Goal: Information Seeking & Learning: Learn about a topic

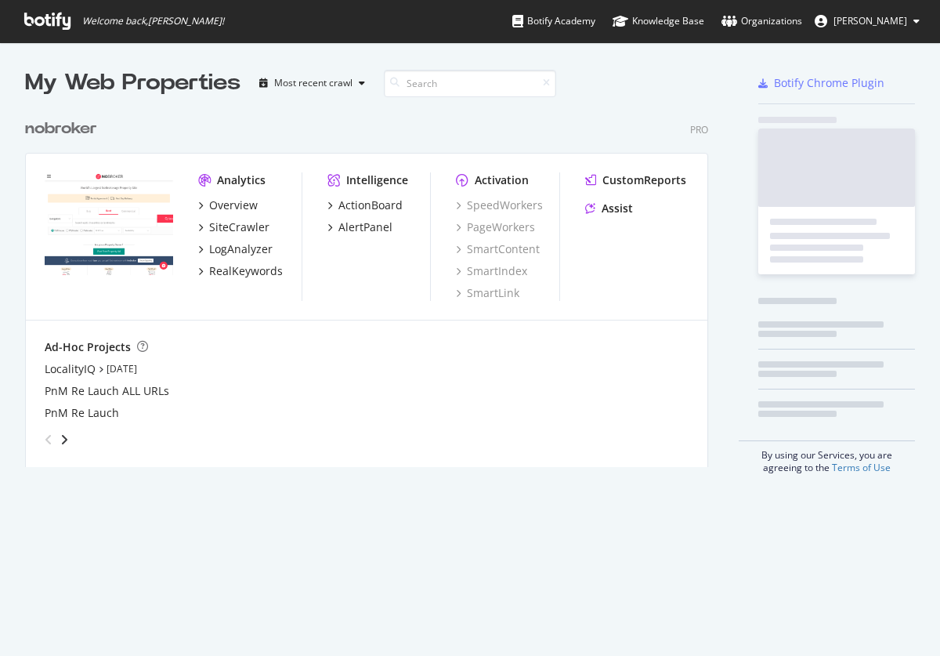
scroll to position [368, 696]
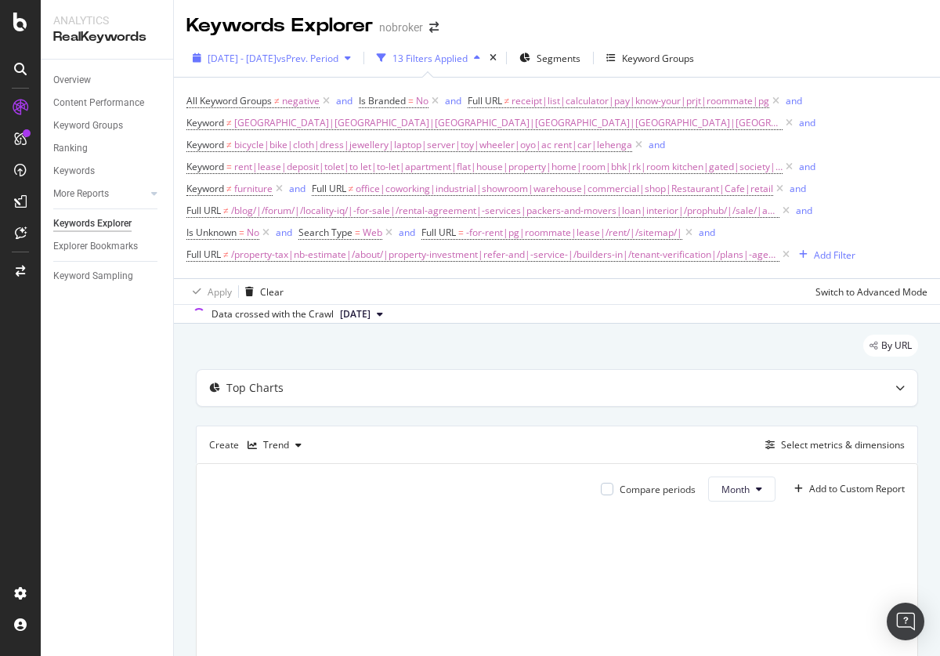
click at [277, 58] on span "2025 Apr. 28th - Jul. 27th" at bounding box center [242, 58] width 69 height 13
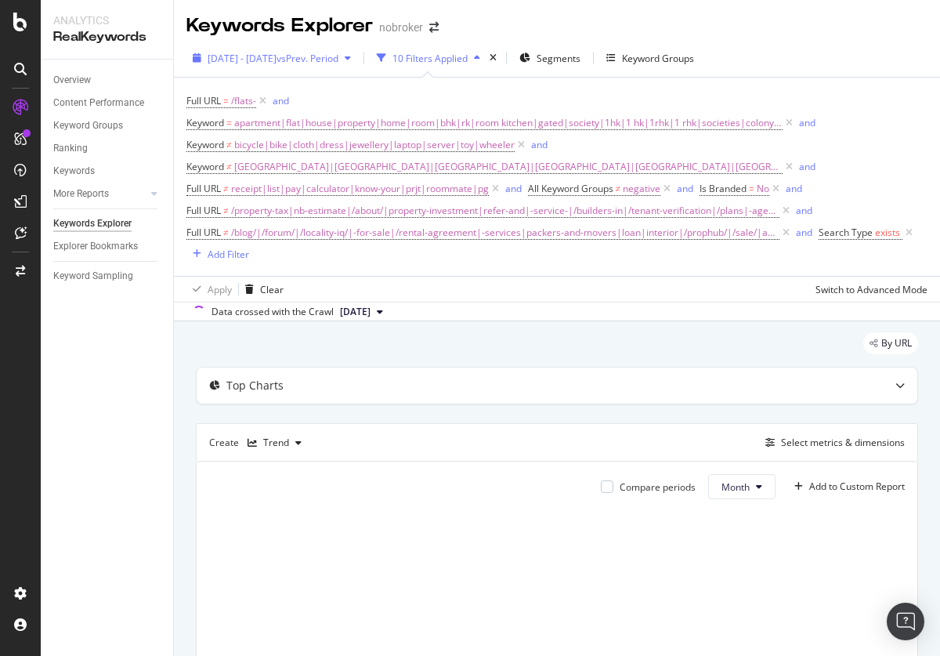
click at [277, 58] on span "2025 Apr. 28th - Jul. 27th" at bounding box center [242, 58] width 69 height 13
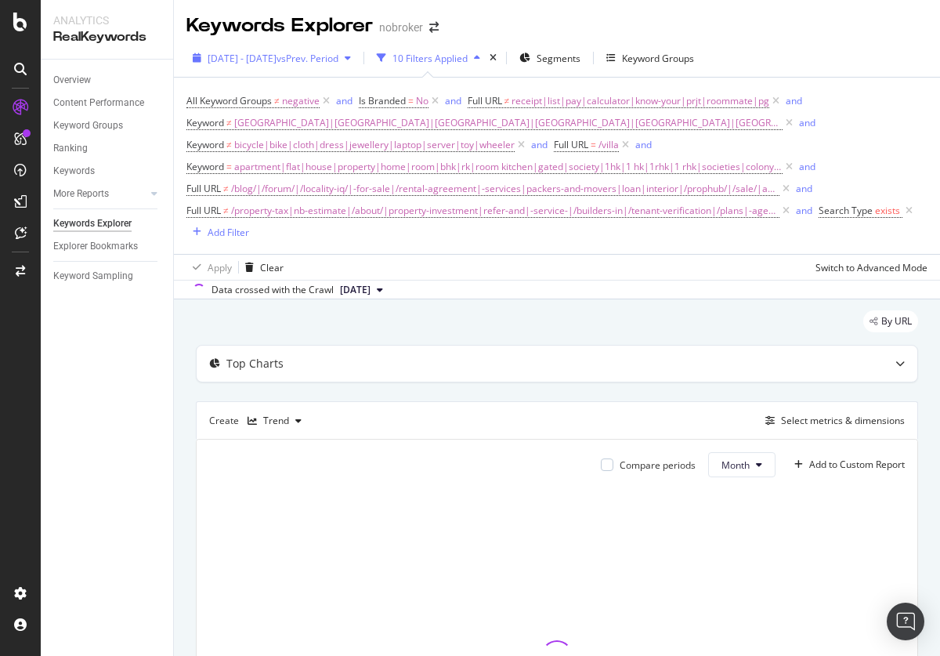
click at [277, 58] on span "[DATE] - [DATE]" at bounding box center [242, 58] width 69 height 13
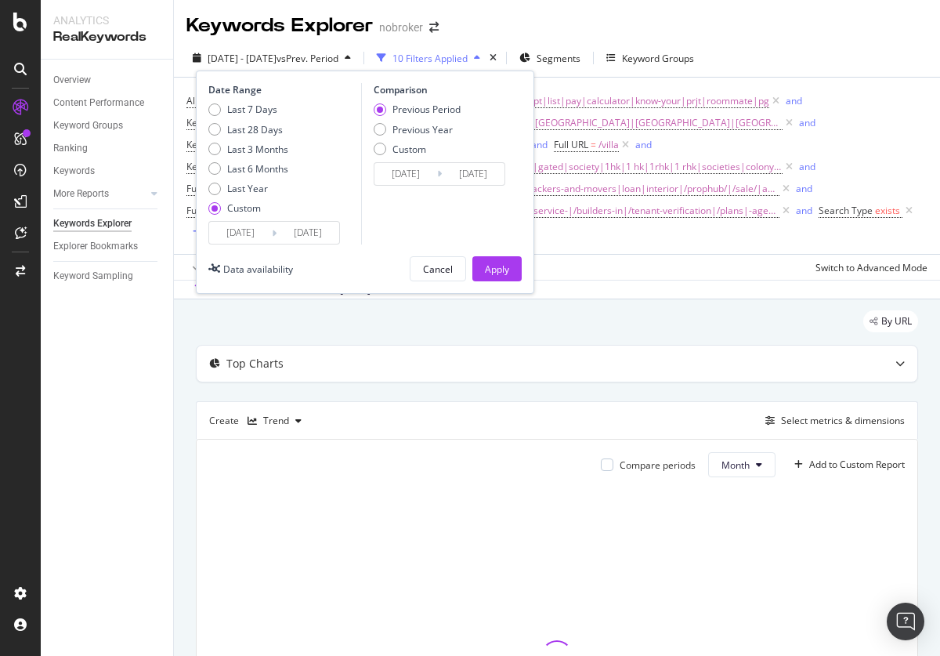
click at [248, 149] on div "Last 3 Months" at bounding box center [257, 149] width 61 height 13
click at [497, 269] on div "Apply" at bounding box center [497, 268] width 24 height 13
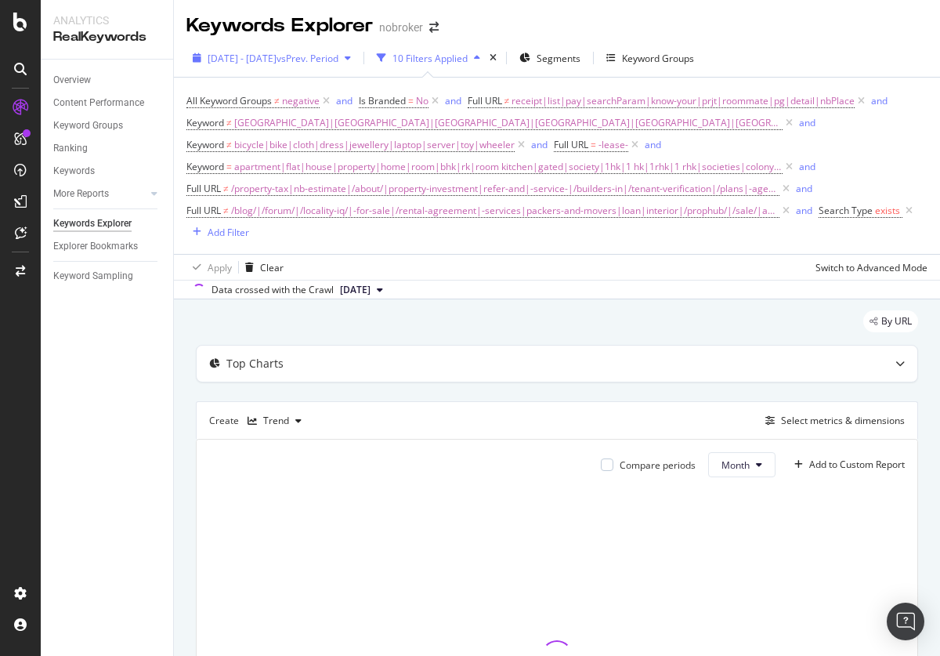
click at [277, 58] on span "[DATE] - [DATE]" at bounding box center [242, 58] width 69 height 13
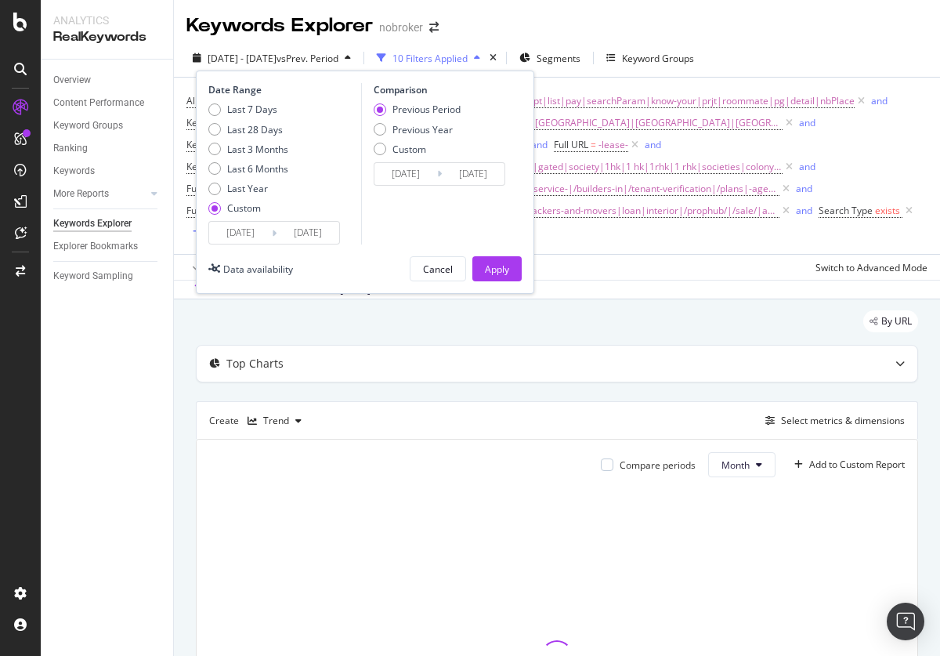
click at [248, 149] on div "Last 3 Months" at bounding box center [257, 149] width 61 height 13
type input "2025/06/08"
type input "2025/09/07"
type input "2025/03/08"
type input "2025/06/07"
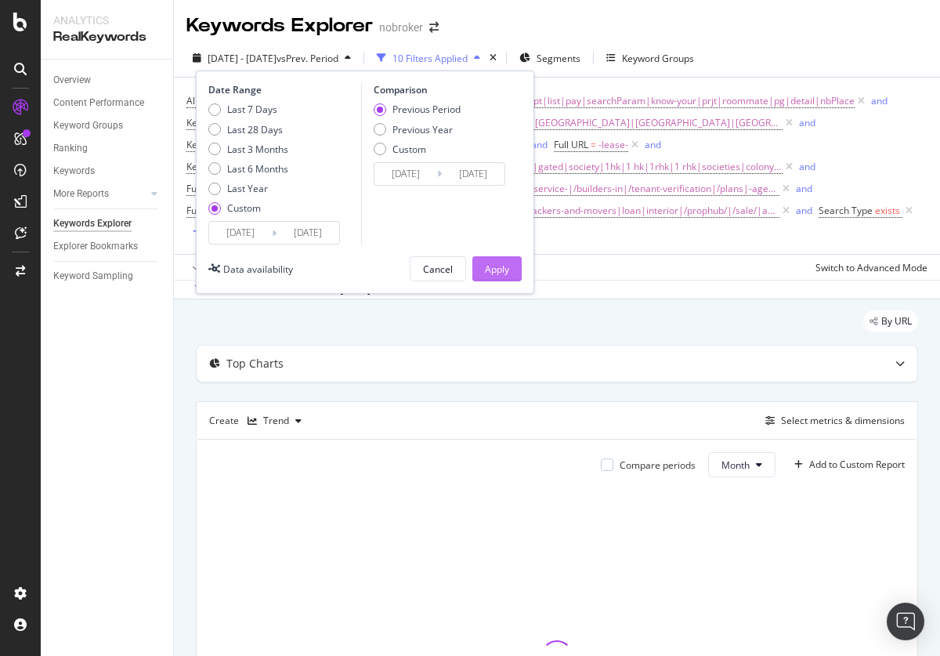
click at [497, 269] on div "Apply" at bounding box center [497, 268] width 24 height 13
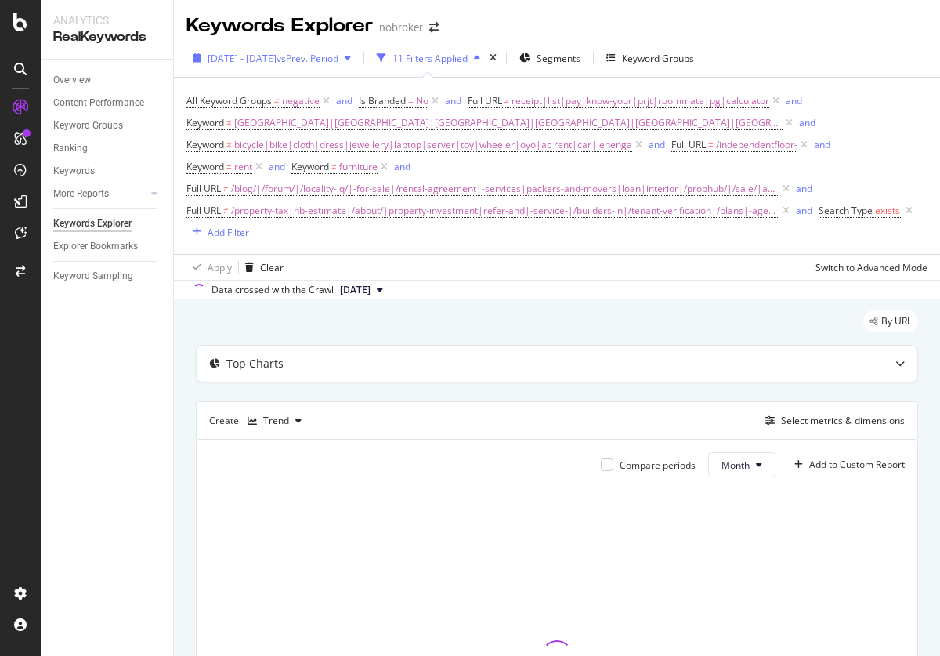
click at [277, 58] on span "[DATE] - [DATE]" at bounding box center [242, 58] width 69 height 13
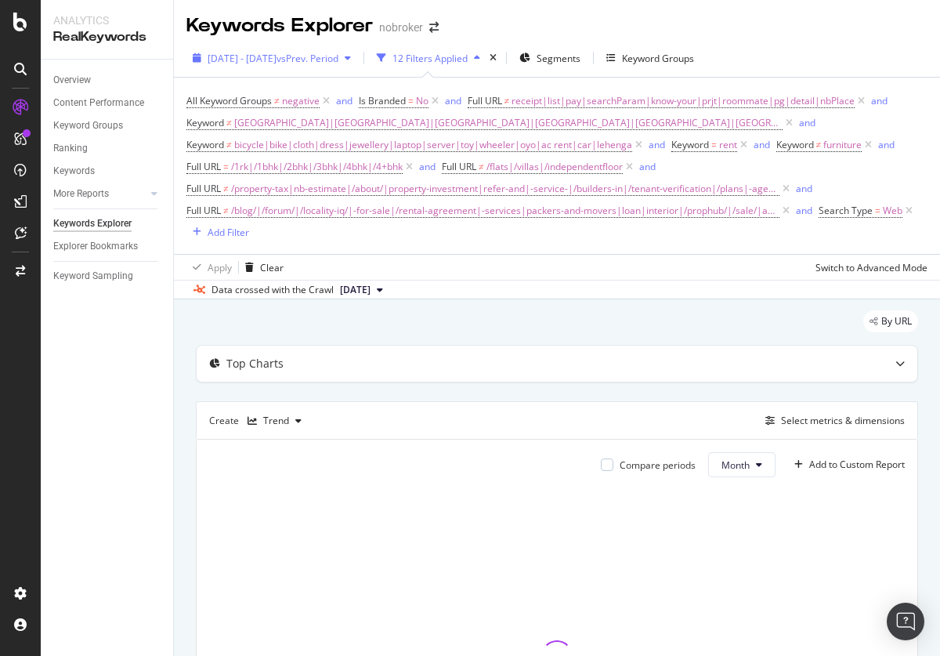
click at [277, 58] on span "[DATE] - [DATE]" at bounding box center [242, 58] width 69 height 13
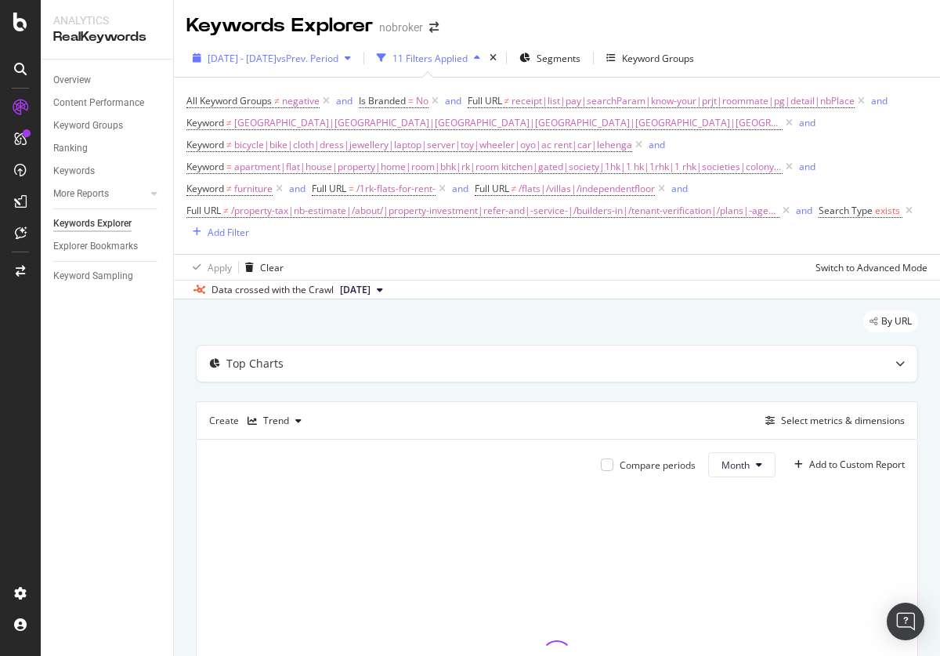
click at [277, 58] on span "[DATE] - [DATE]" at bounding box center [242, 58] width 69 height 13
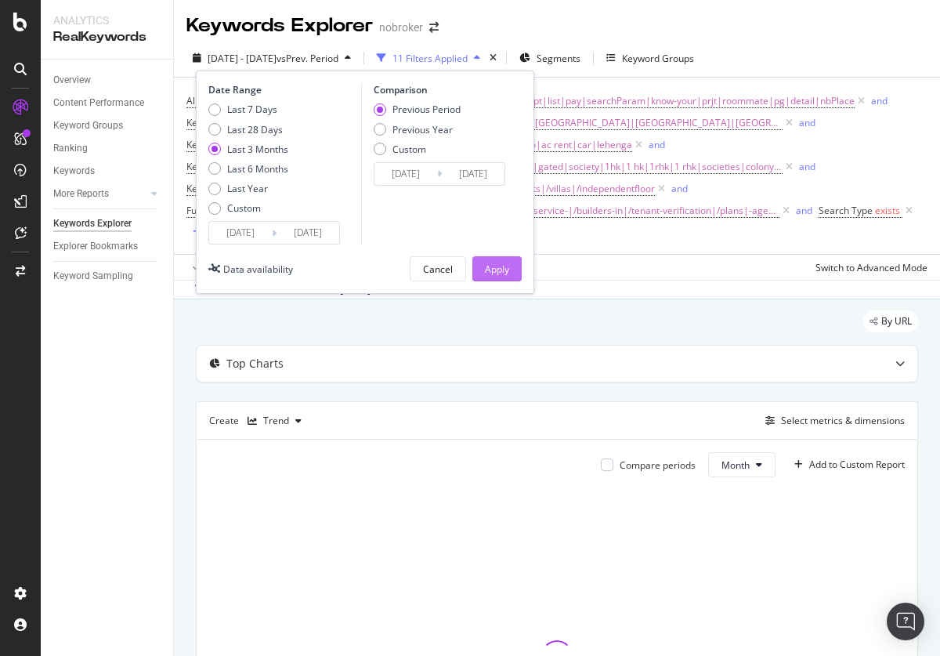
click at [497, 269] on div "Apply" at bounding box center [497, 268] width 24 height 13
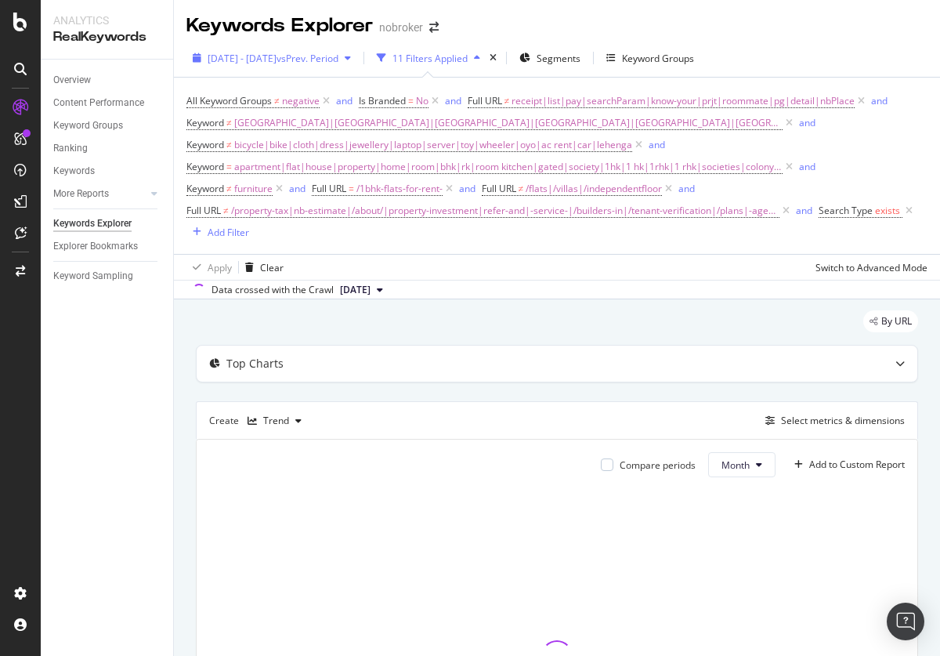
click at [277, 58] on span "[DATE] - [DATE]" at bounding box center [242, 58] width 69 height 13
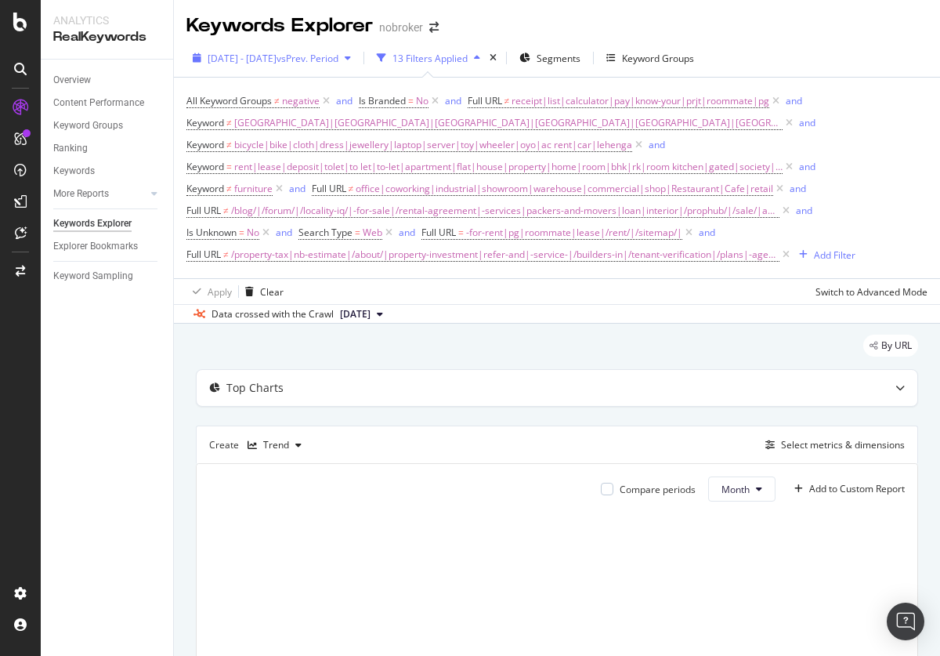
click at [277, 58] on span "[DATE] - [DATE]" at bounding box center [242, 58] width 69 height 13
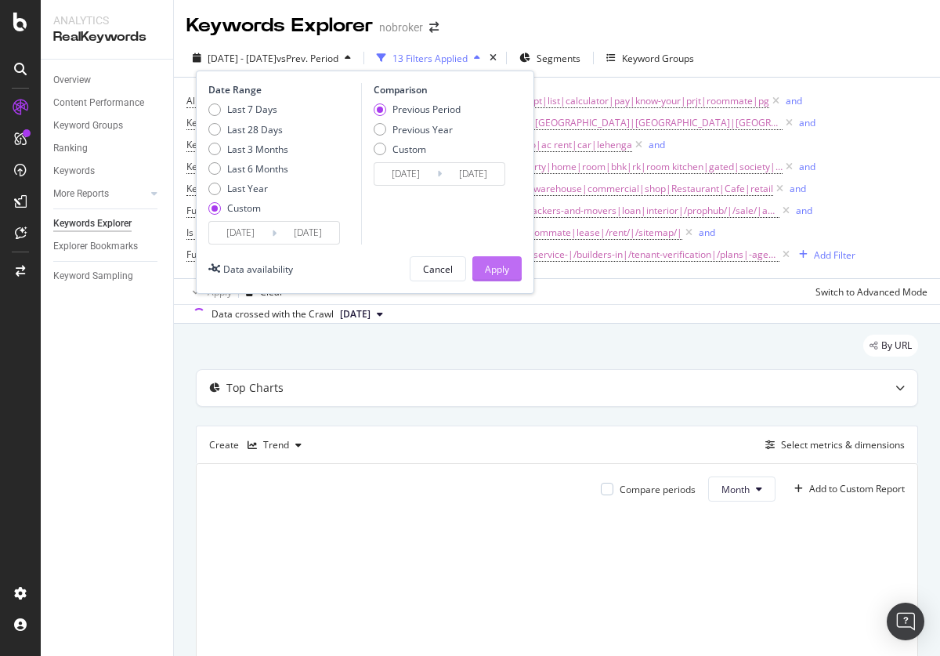
click at [248, 149] on div "Last 3 Months" at bounding box center [257, 149] width 61 height 13
click at [497, 269] on div "Apply" at bounding box center [497, 268] width 24 height 13
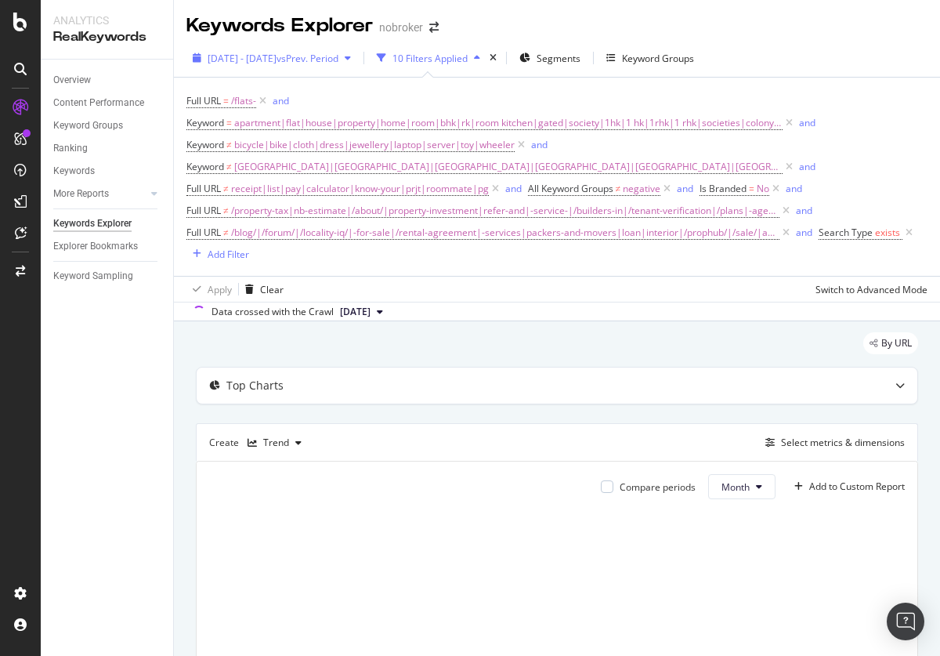
click at [277, 58] on span "[DATE] - [DATE]" at bounding box center [242, 58] width 69 height 13
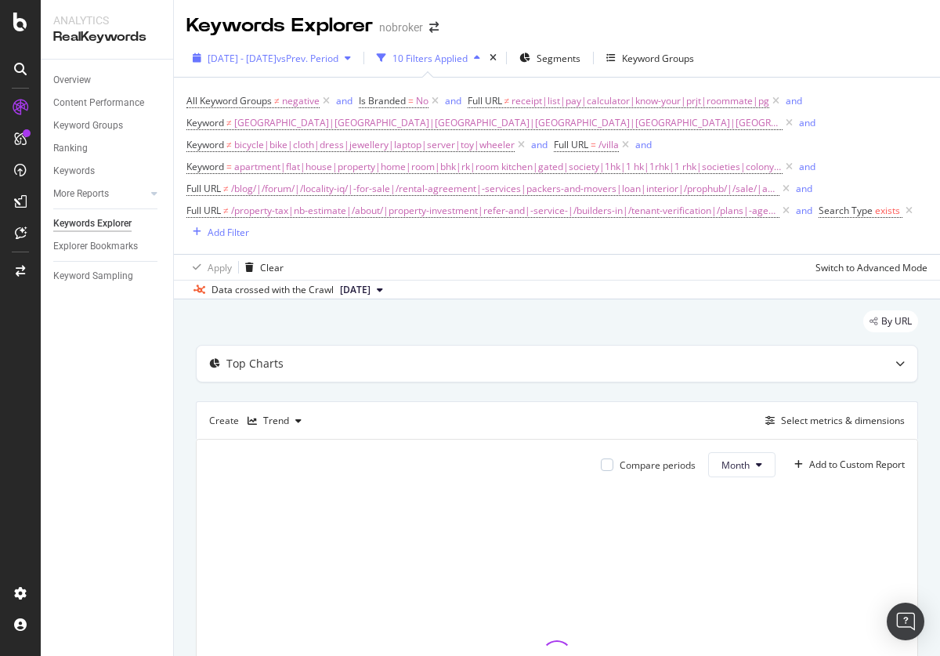
click at [277, 58] on span "[DATE] - [DATE]" at bounding box center [242, 58] width 69 height 13
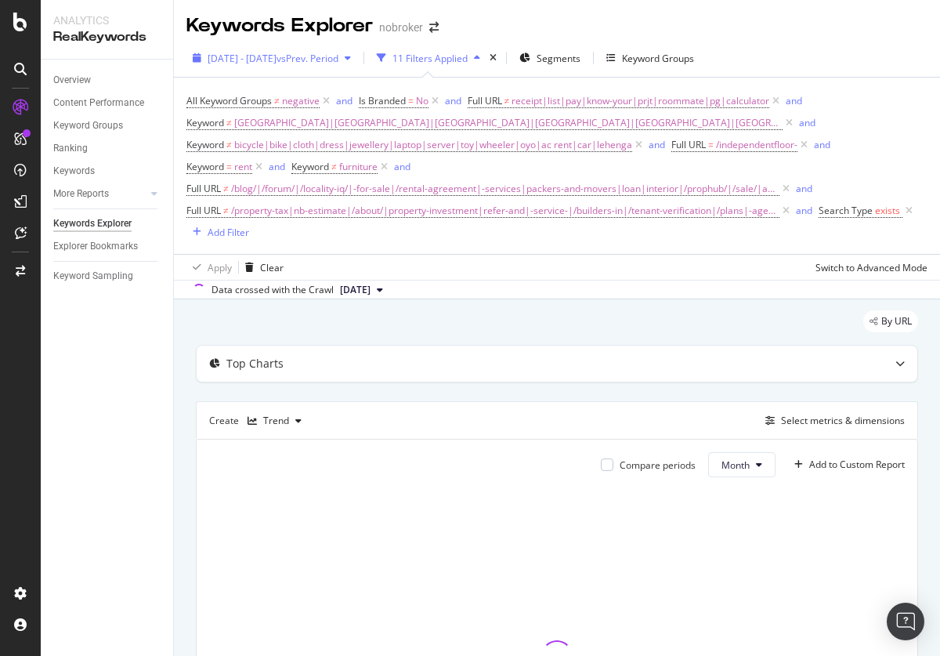
click at [277, 58] on span "[DATE] - [DATE]" at bounding box center [242, 58] width 69 height 13
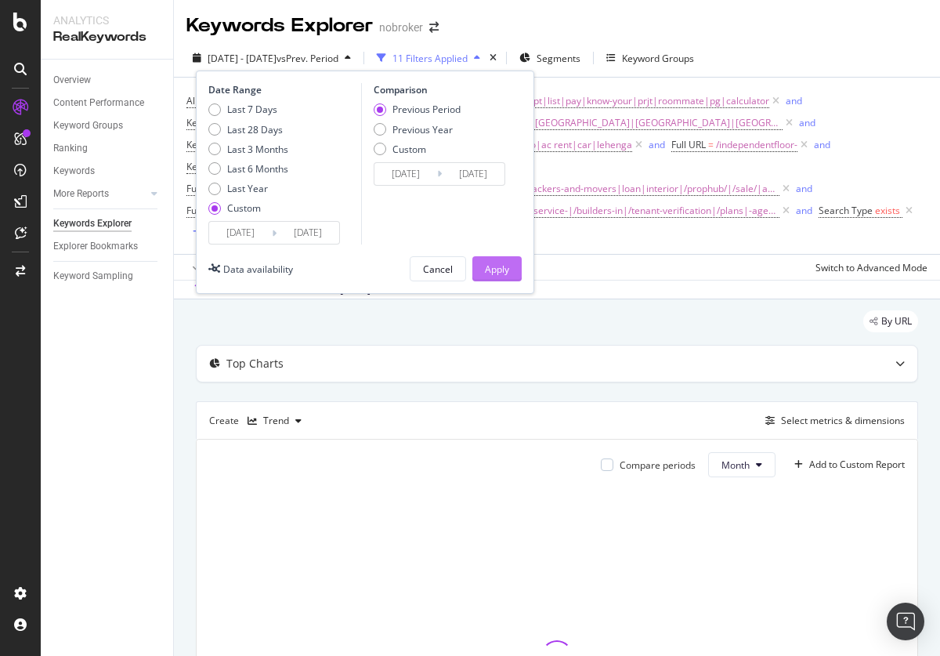
click at [248, 149] on div "Last 3 Months" at bounding box center [257, 149] width 61 height 13
type input "[DATE]"
type input "2025/09/07"
type input "2025/03/08"
type input "2025/06/07"
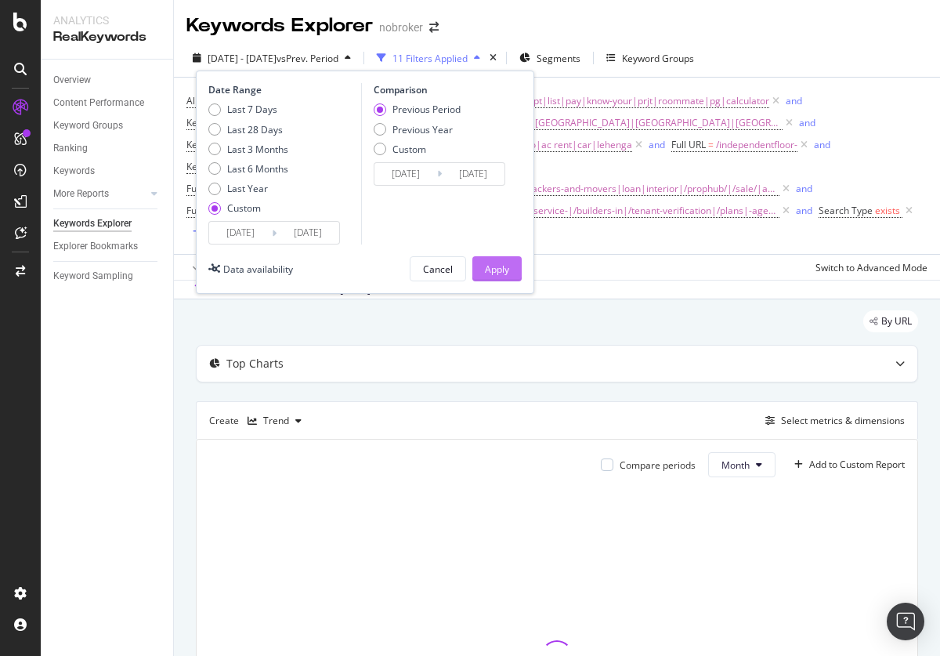
click at [497, 269] on div "Apply" at bounding box center [497, 268] width 24 height 13
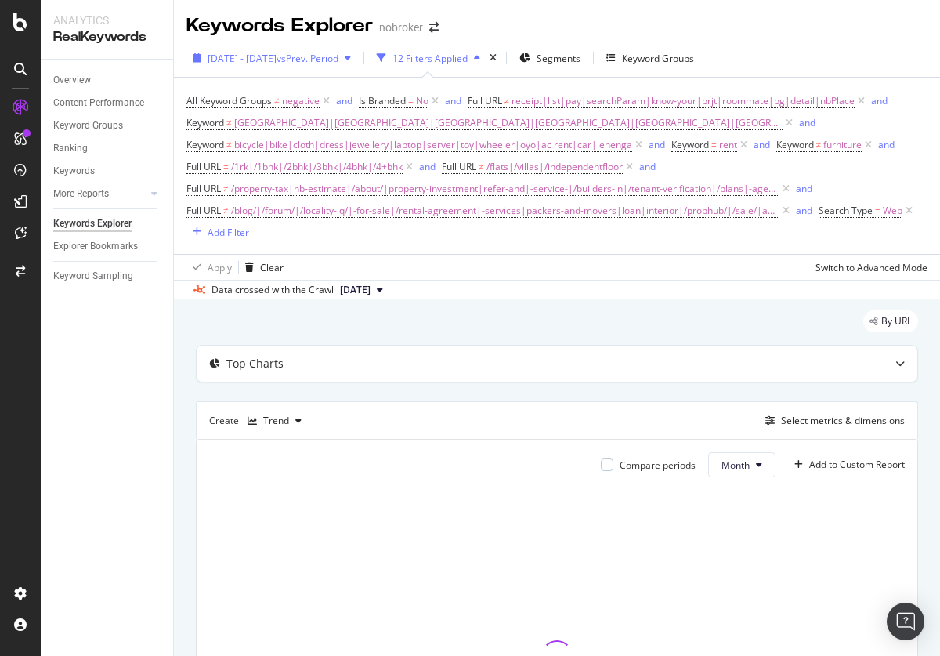
click at [277, 58] on span "[DATE] - [DATE]" at bounding box center [242, 58] width 69 height 13
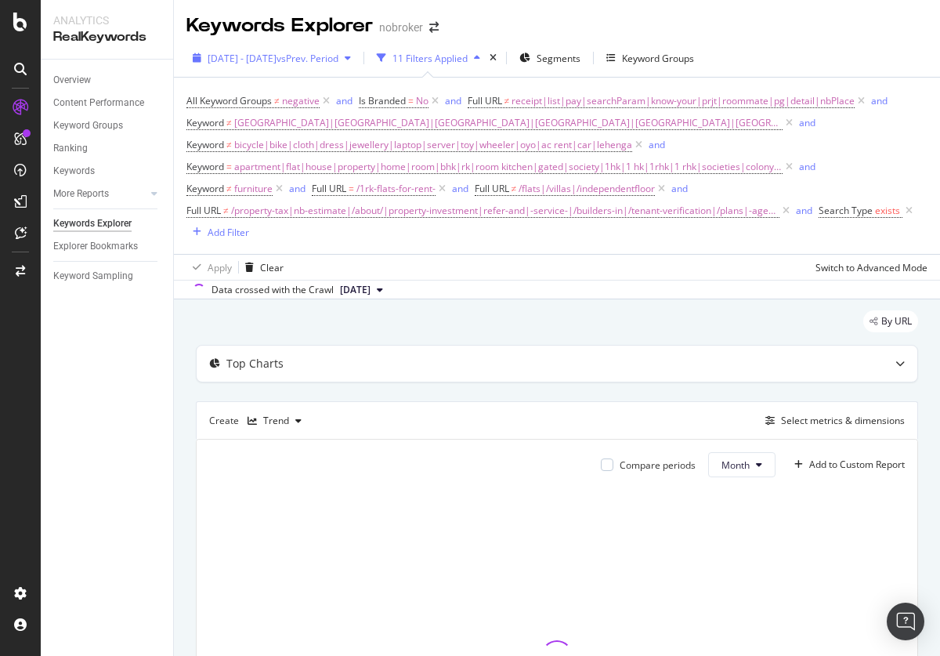
click at [277, 58] on span "[DATE] - [DATE]" at bounding box center [242, 58] width 69 height 13
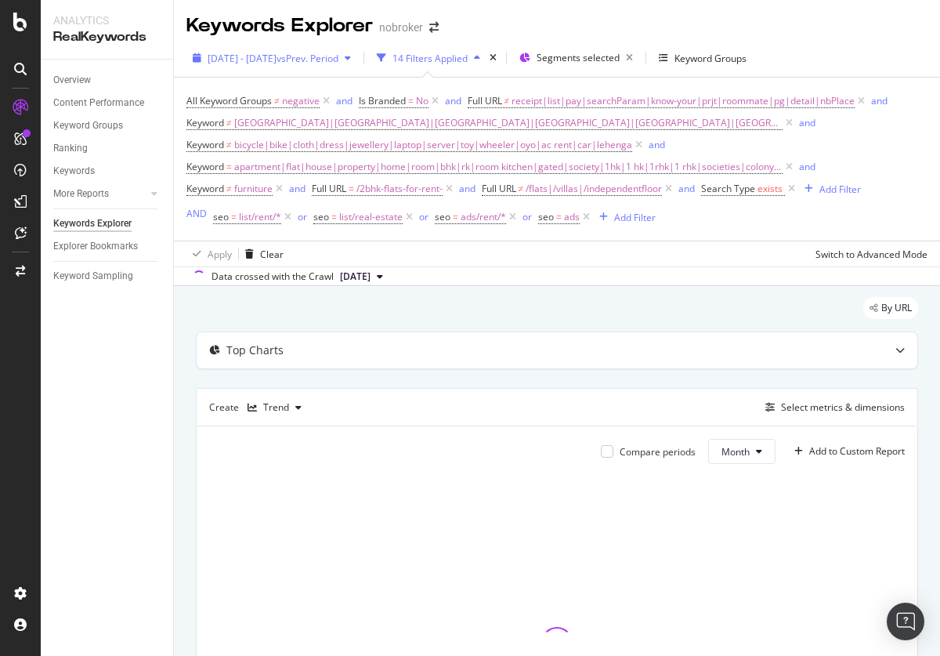
click at [277, 58] on span "[DATE] - [DATE]" at bounding box center [242, 58] width 69 height 13
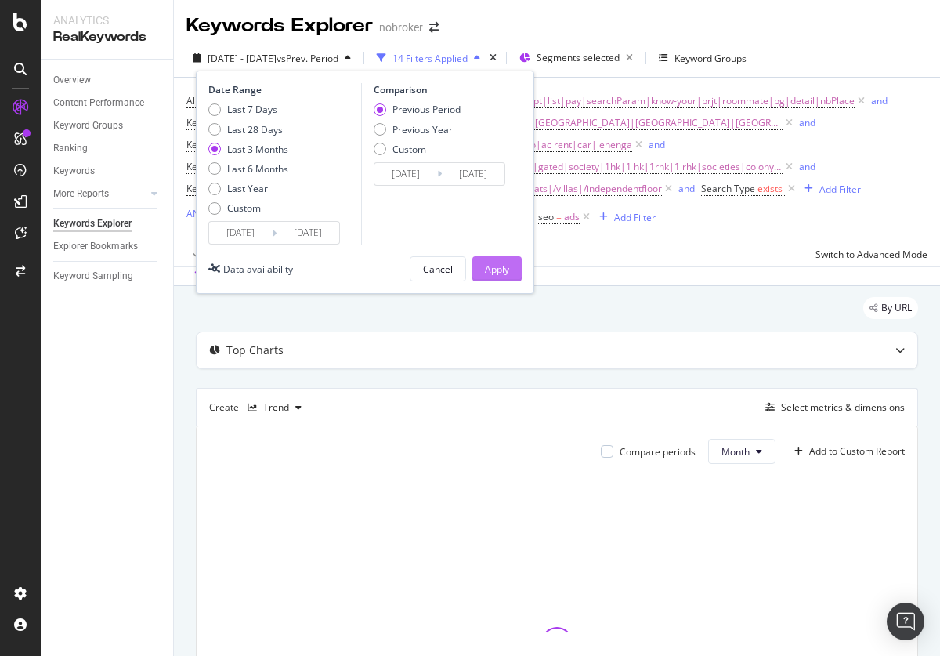
click at [497, 269] on div "Apply" at bounding box center [497, 268] width 24 height 13
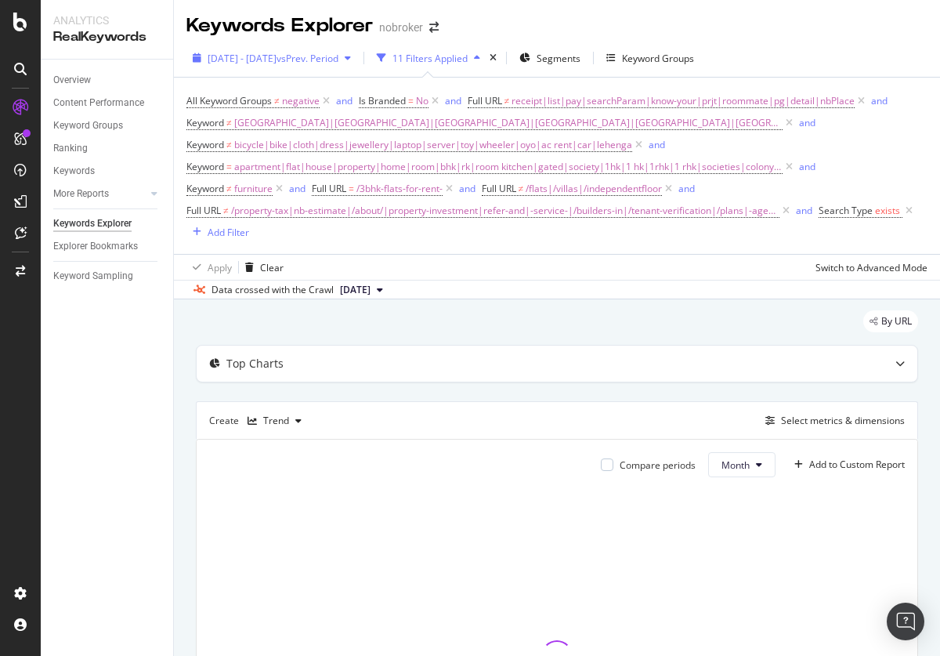
click at [277, 58] on span "[DATE] - [DATE]" at bounding box center [242, 58] width 69 height 13
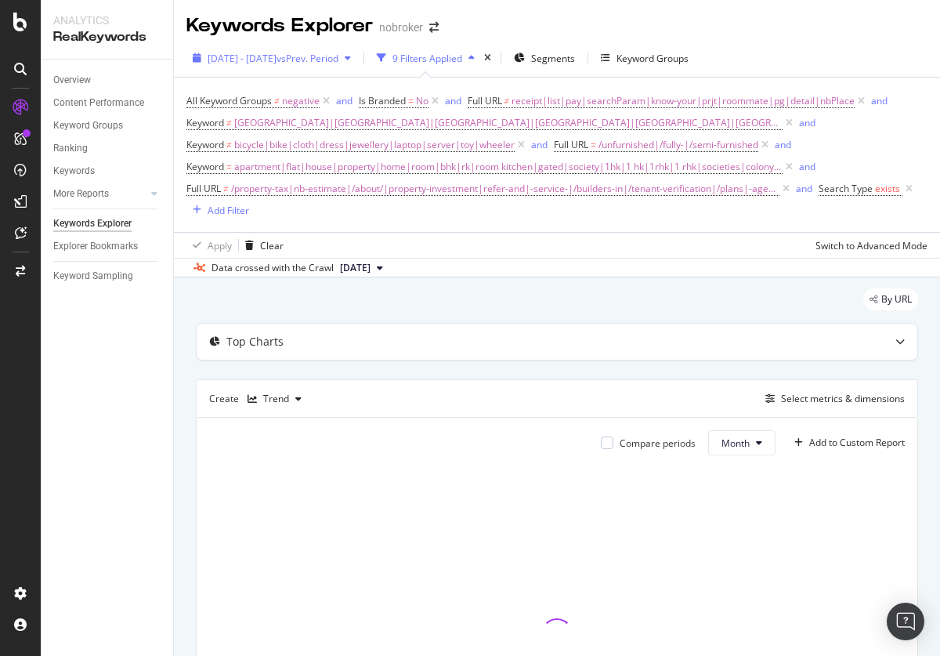
click at [277, 58] on span "[DATE] - [DATE]" at bounding box center [242, 58] width 69 height 13
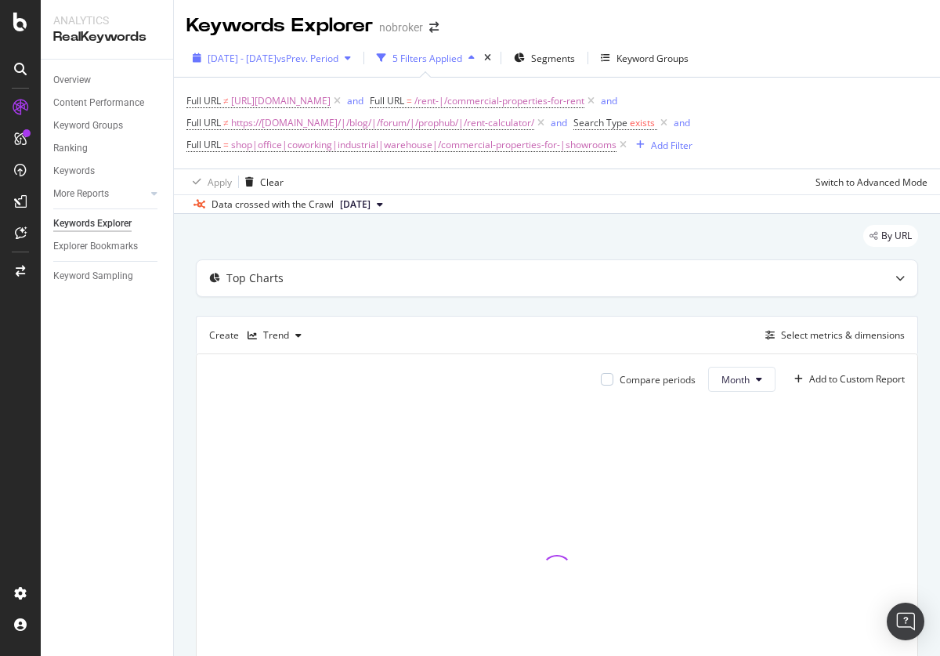
click at [277, 58] on span "2025 Apr. 28th - Jul. 27th" at bounding box center [242, 58] width 69 height 13
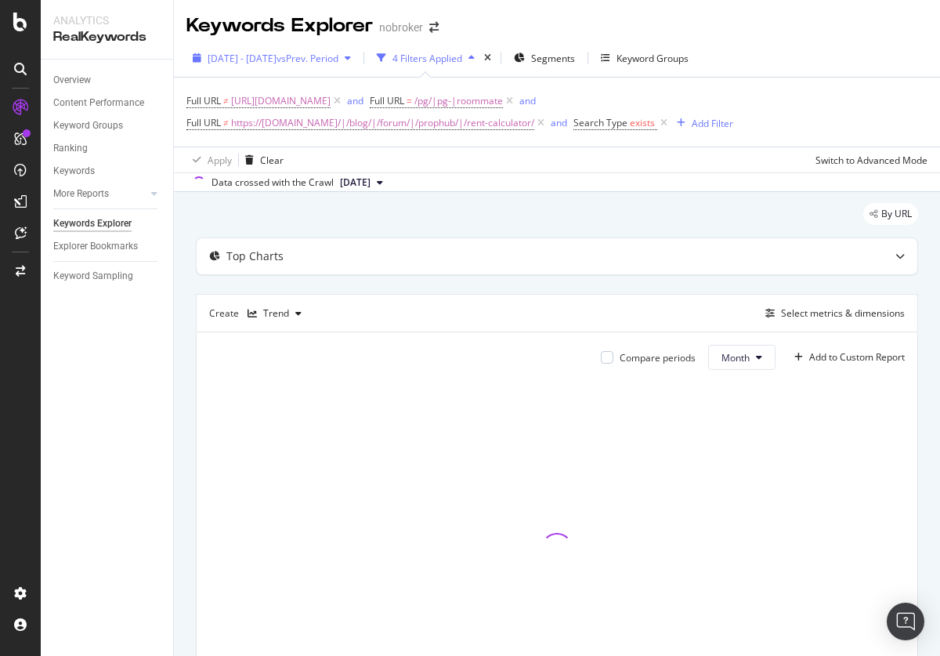
click at [277, 58] on span "[DATE] - [DATE]" at bounding box center [242, 58] width 69 height 13
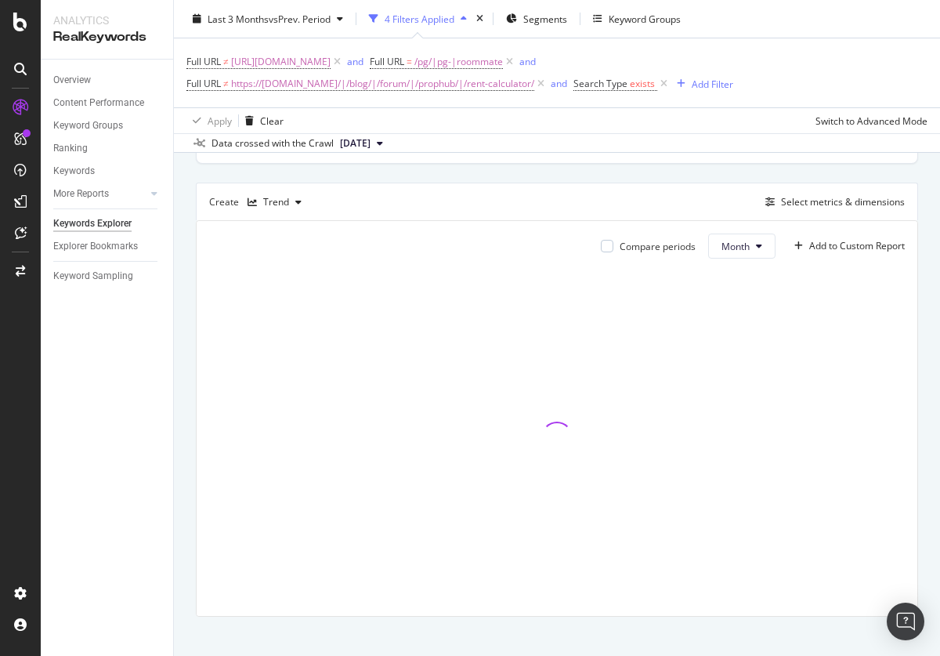
scroll to position [118, 0]
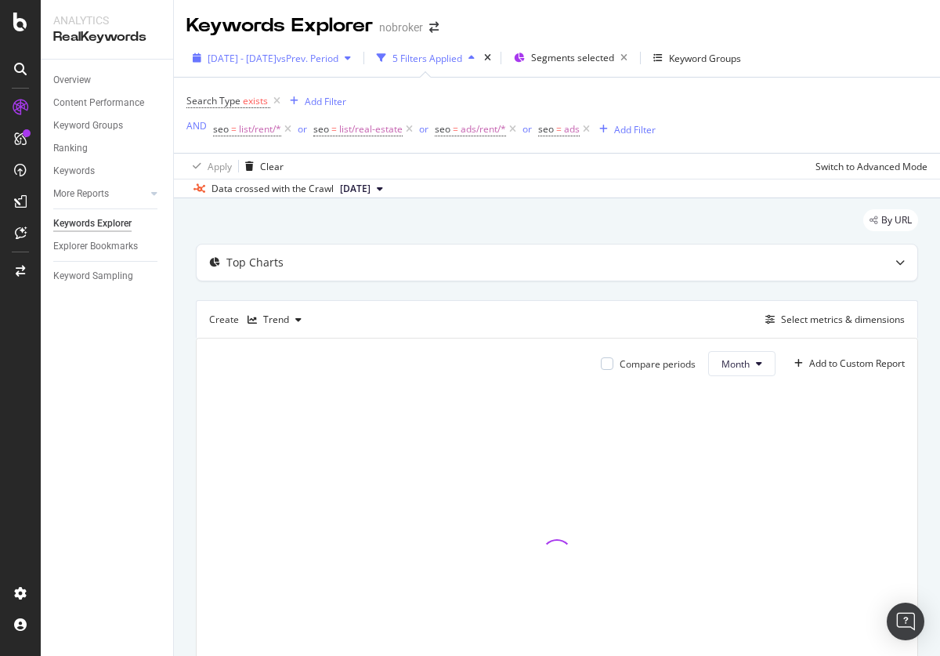
click at [277, 58] on span "[DATE] - [DATE]" at bounding box center [242, 58] width 69 height 13
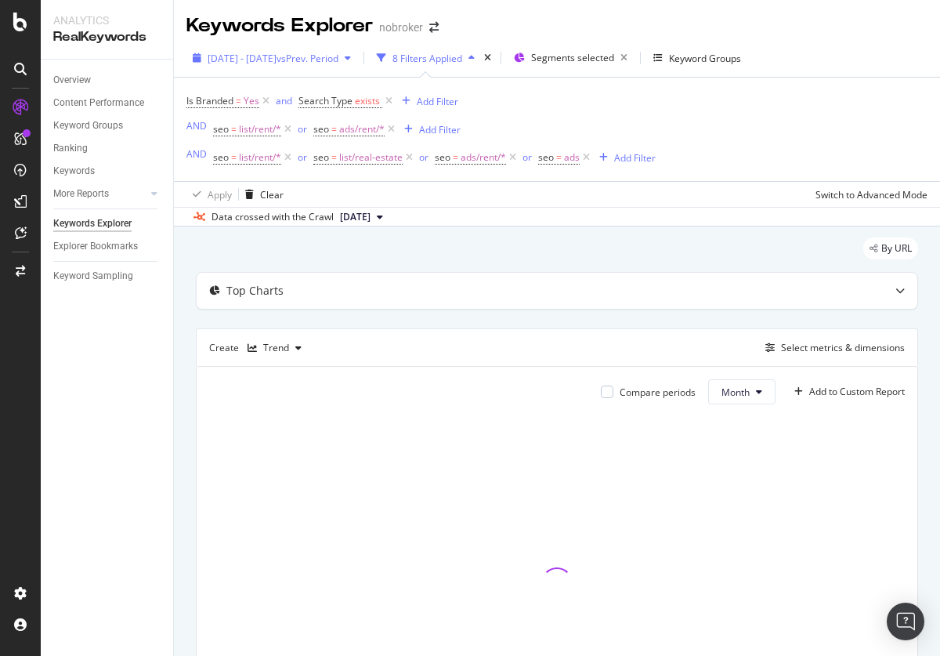
click at [277, 58] on span "[DATE] - [DATE]" at bounding box center [242, 58] width 69 height 13
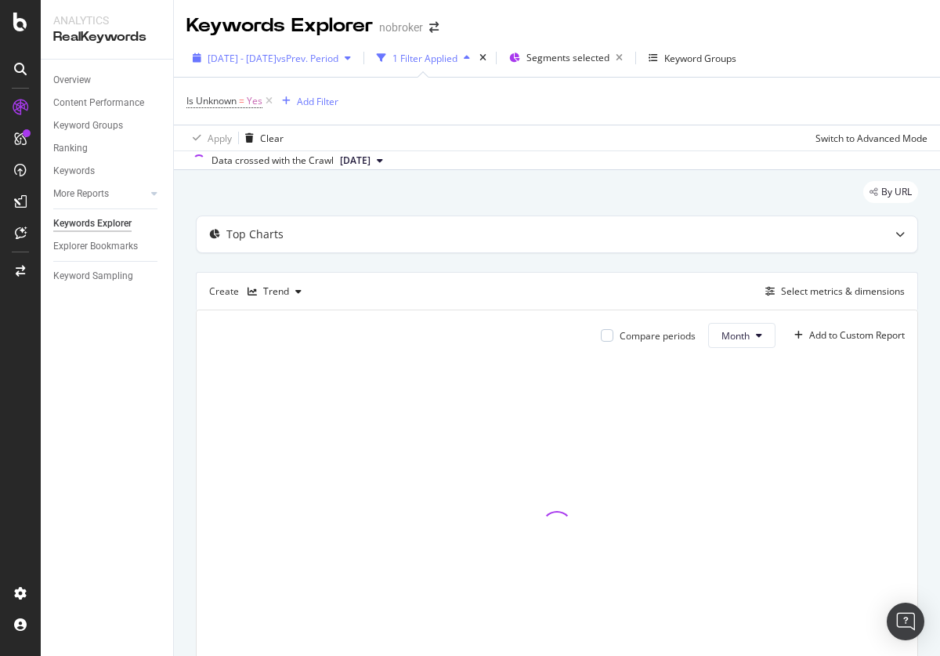
click at [277, 58] on span "[DATE] - [DATE]" at bounding box center [242, 58] width 69 height 13
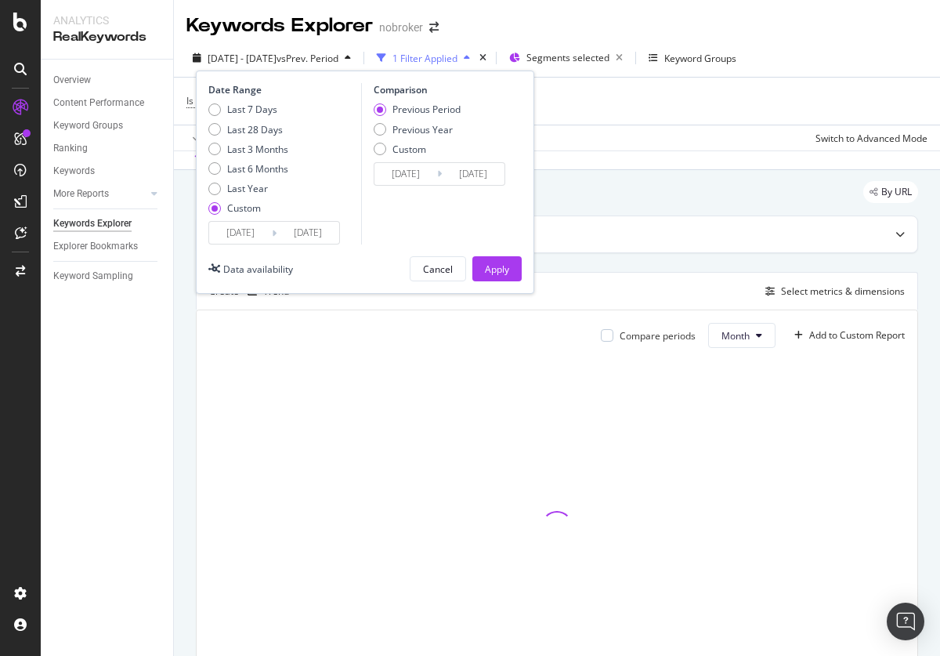
click at [248, 149] on div "Last 3 Months" at bounding box center [257, 149] width 61 height 13
click at [497, 269] on div "Apply" at bounding box center [497, 268] width 24 height 13
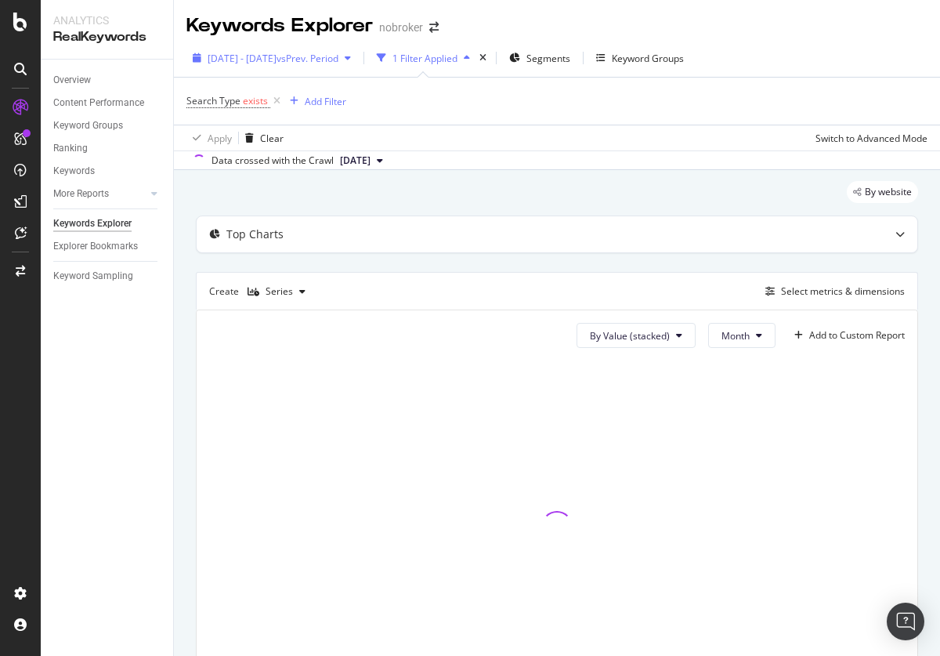
click at [277, 58] on span "2025 Apr. 28th - Jul. 27th" at bounding box center [242, 58] width 69 height 13
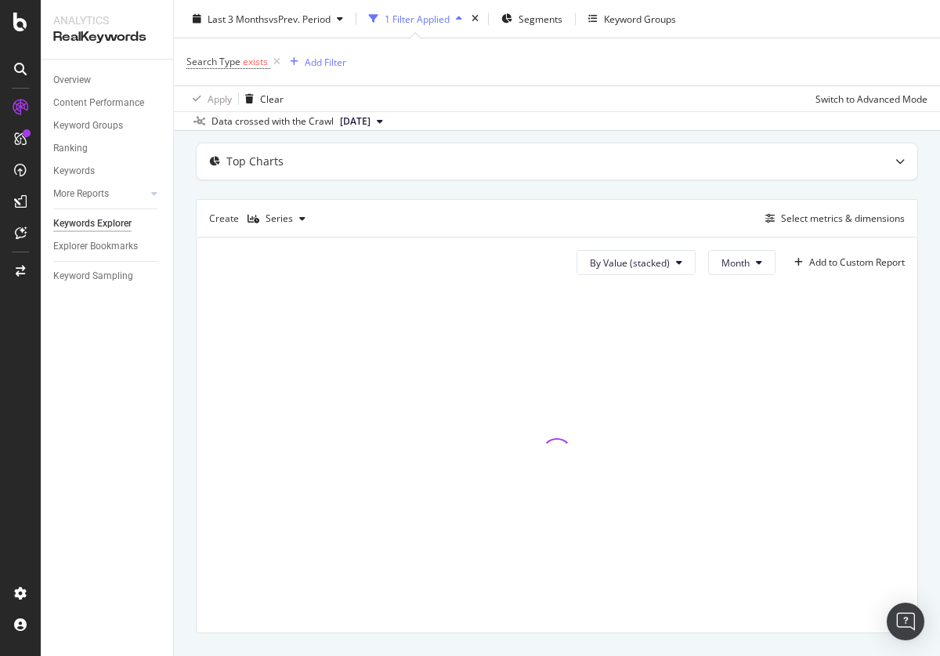
scroll to position [105, 0]
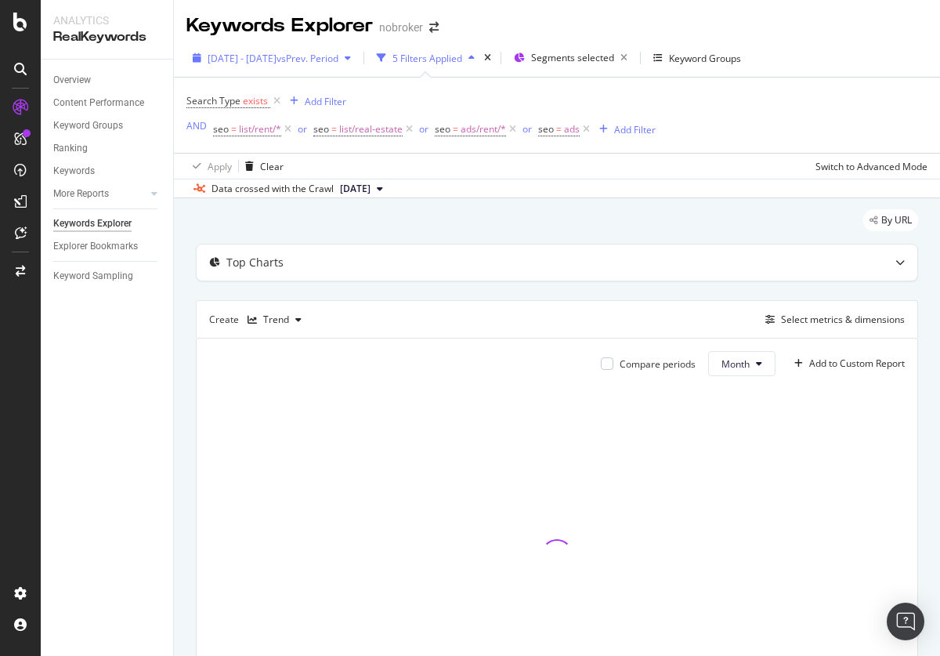
click at [277, 58] on span "[DATE] - [DATE]" at bounding box center [242, 58] width 69 height 13
click at [277, 58] on span "2024 Jan. 1st - 2025 Aug. 10th" at bounding box center [242, 58] width 69 height 13
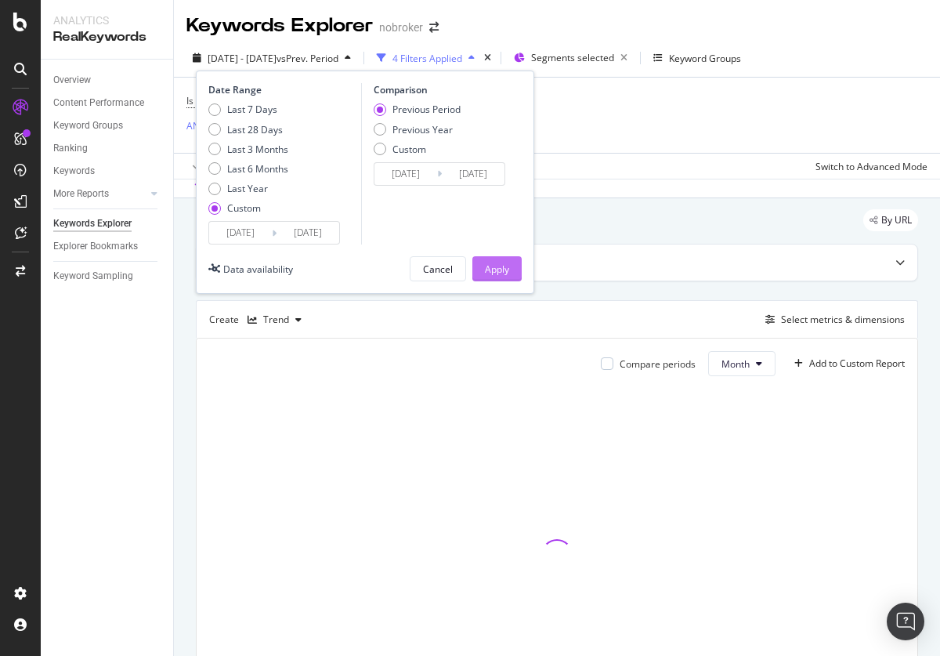
click at [248, 149] on div "Last 3 Months" at bounding box center [257, 149] width 61 height 13
type input "2025/06/08"
type input "2025/09/07"
type input "2025/03/08"
type input "2025/06/07"
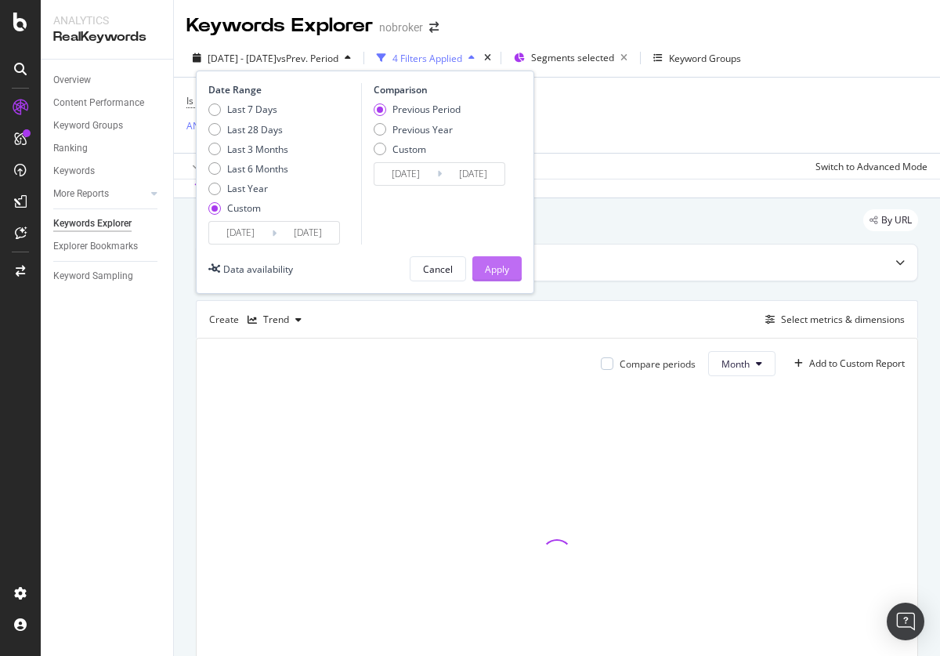
click at [497, 269] on div "Apply" at bounding box center [497, 268] width 24 height 13
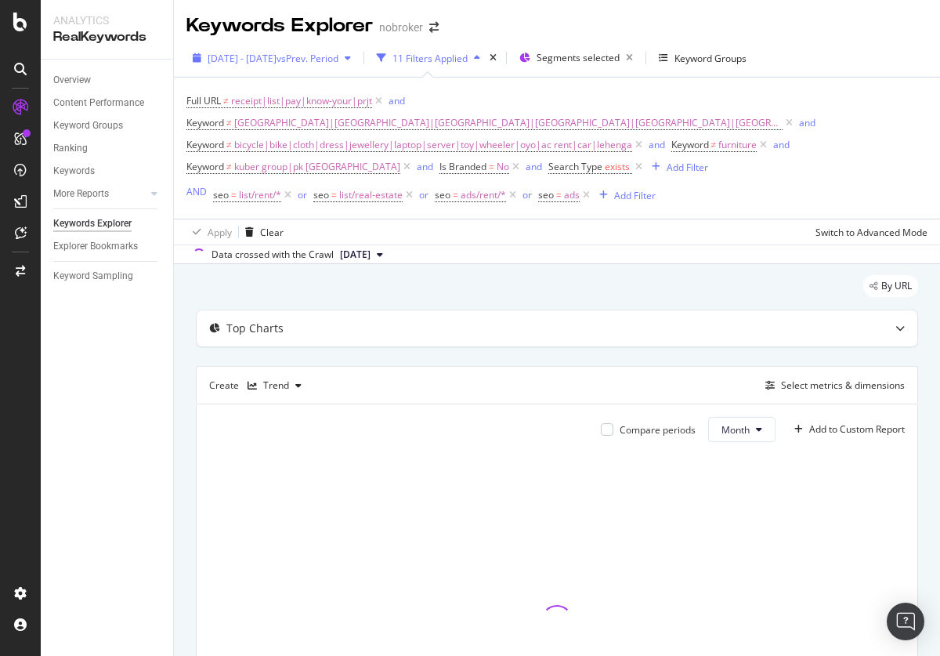
click at [277, 58] on span "2024 Jan. 1st - 2025 Aug. 10th" at bounding box center [242, 58] width 69 height 13
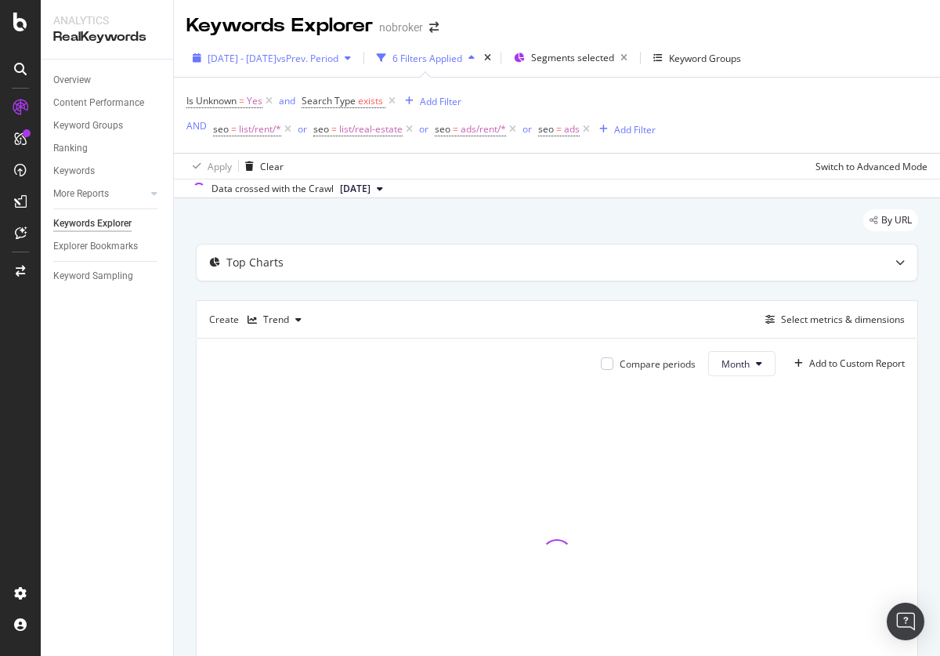
click at [277, 58] on span "[DATE] - [DATE]" at bounding box center [242, 58] width 69 height 13
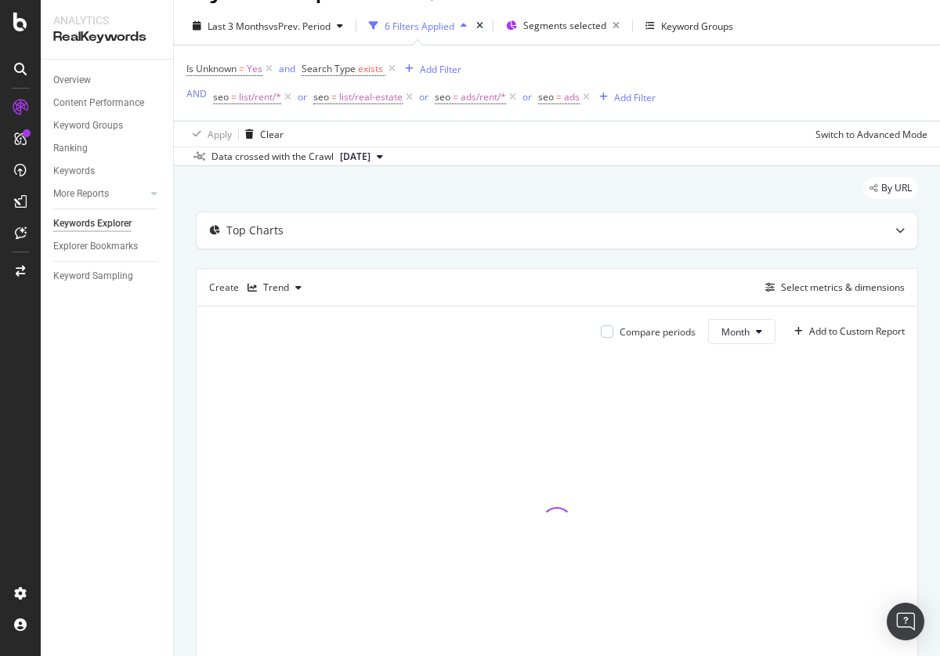
scroll to position [49, 0]
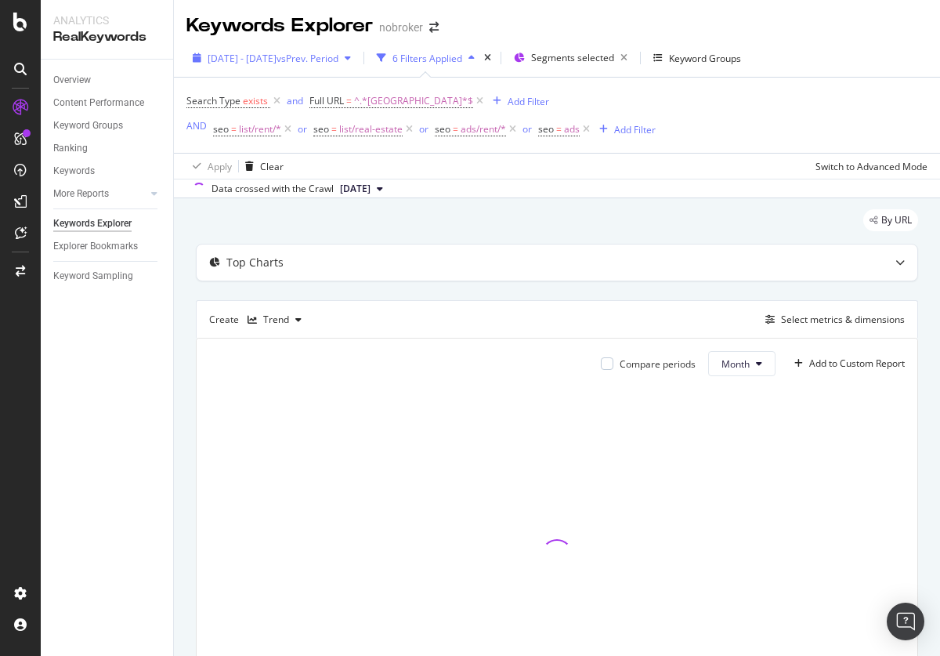
click at [277, 58] on span "[DATE] - [DATE]" at bounding box center [242, 58] width 69 height 13
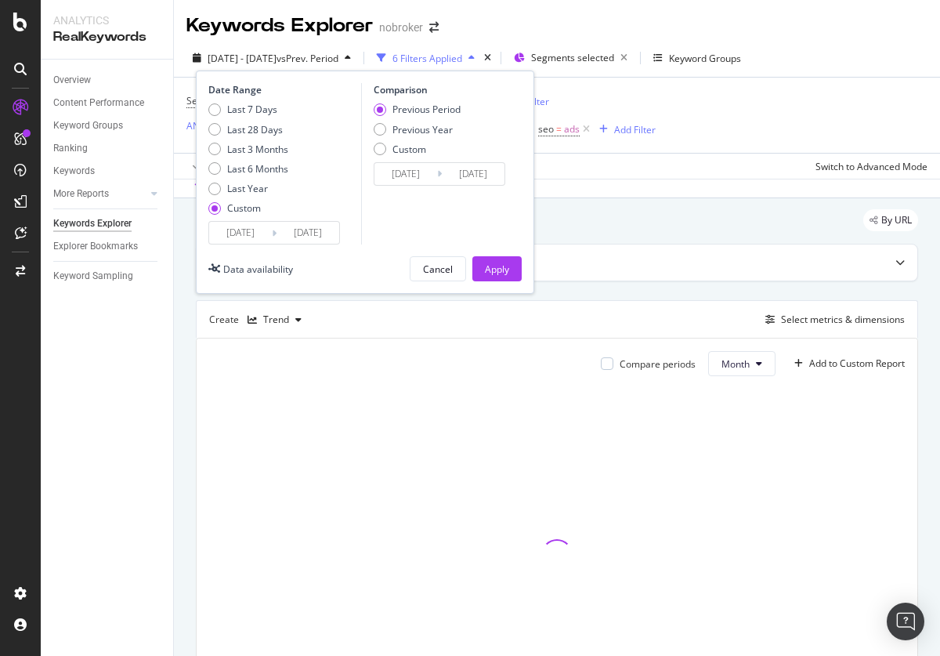
click at [248, 149] on div "Last 3 Months" at bounding box center [257, 149] width 61 height 13
type input "2025/06/08"
type input "2025/09/07"
type input "2025/03/08"
type input "2025/06/07"
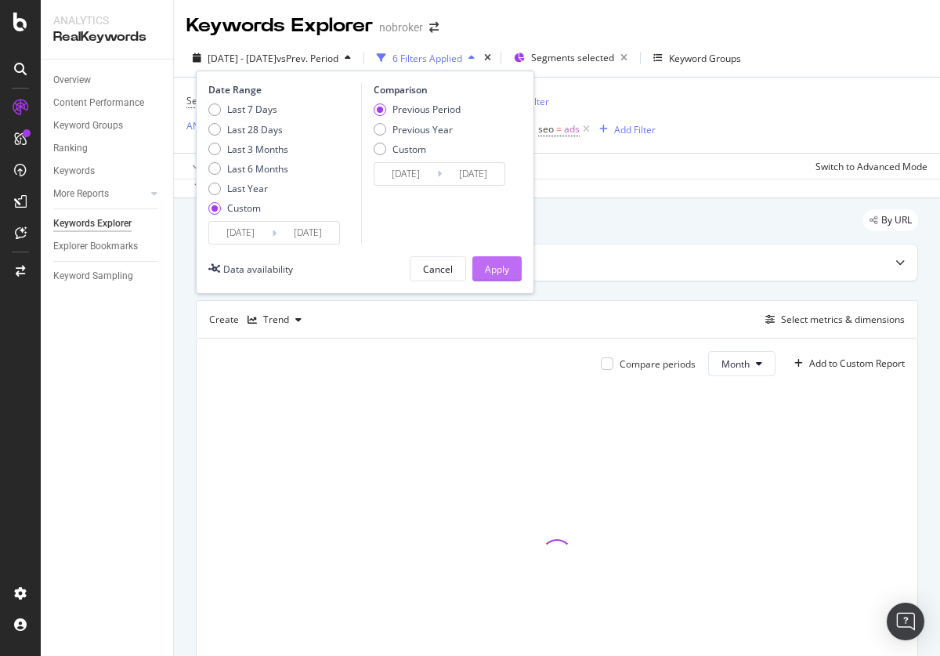
click at [497, 269] on div "Apply" at bounding box center [497, 268] width 24 height 13
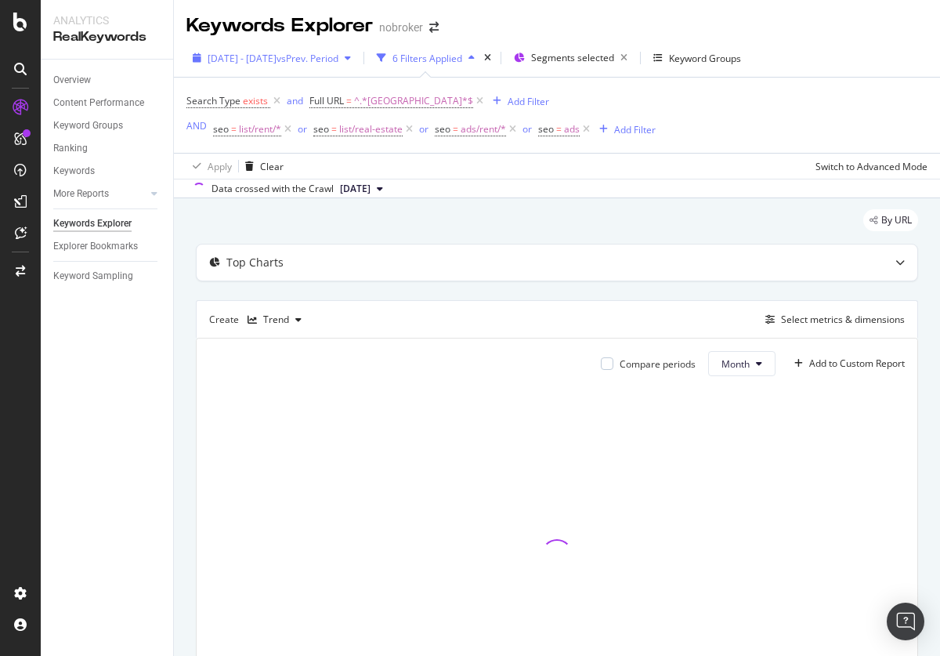
click at [277, 58] on span "[DATE] - [DATE]" at bounding box center [242, 58] width 69 height 13
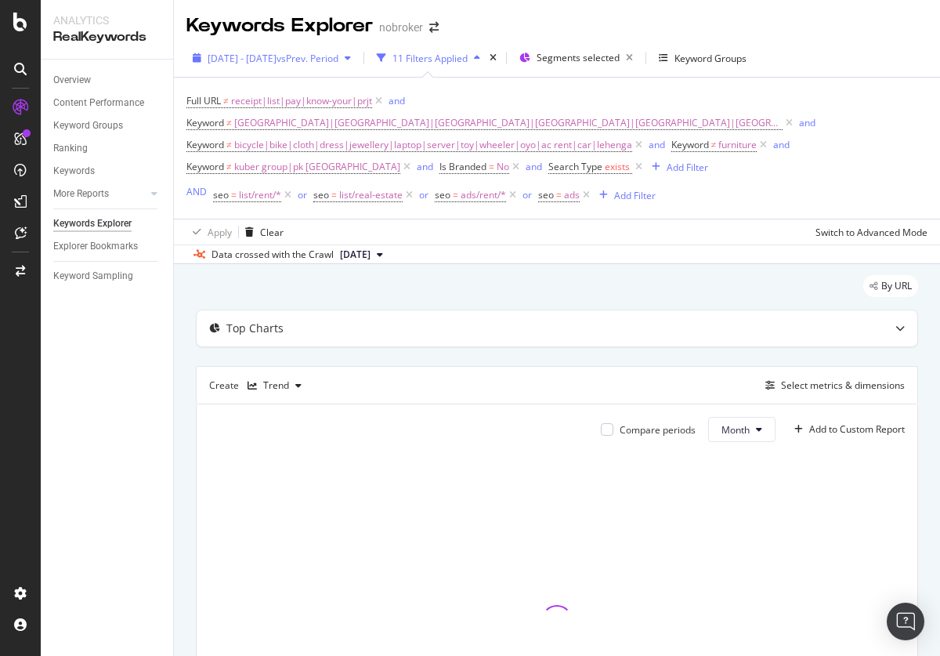
click at [277, 58] on span "[DATE] - [DATE]" at bounding box center [242, 58] width 69 height 13
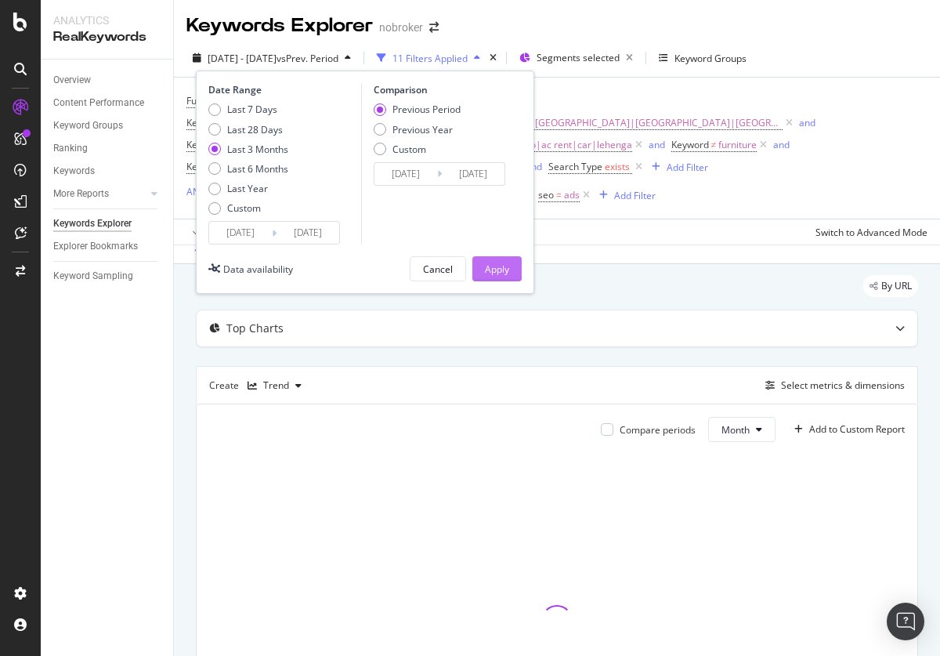
click at [497, 269] on div "Apply" at bounding box center [497, 268] width 24 height 13
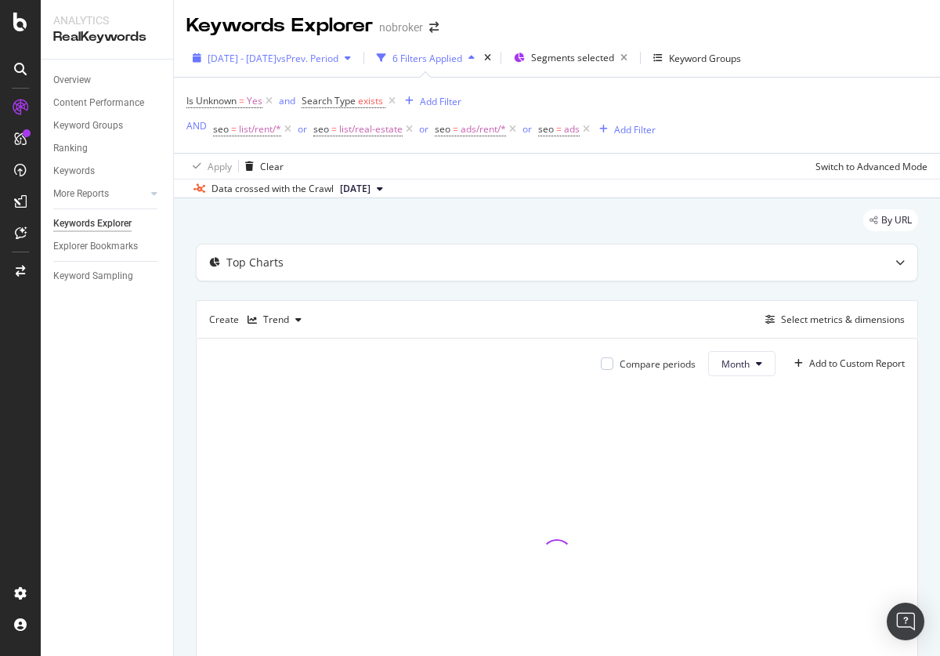
click at [277, 58] on span "[DATE] - [DATE]" at bounding box center [242, 58] width 69 height 13
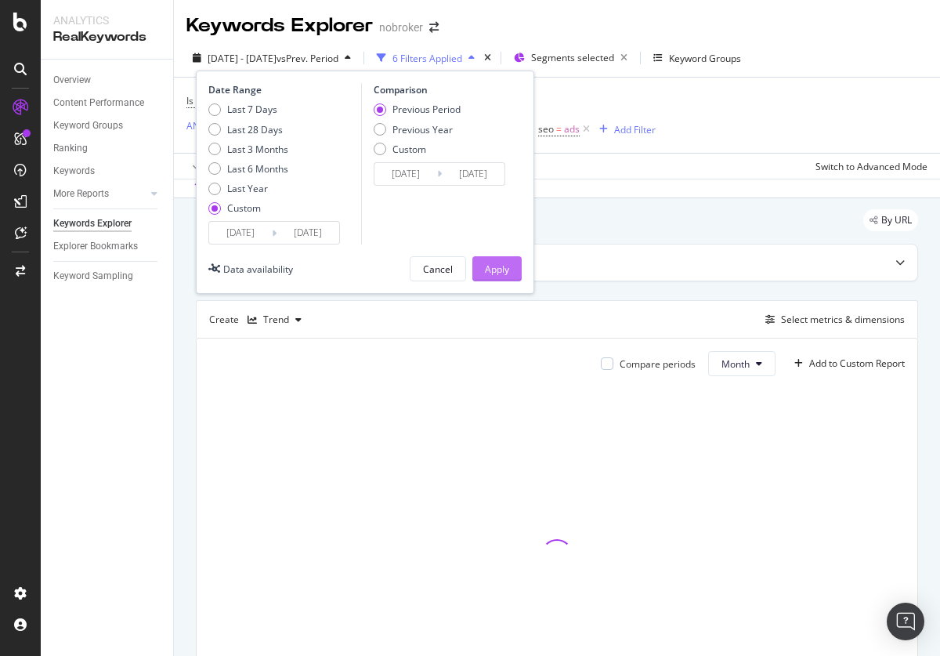
click at [248, 149] on div "Last 3 Months" at bounding box center [257, 149] width 61 height 13
type input "2025/06/08"
type input "2025/09/07"
type input "2025/03/08"
type input "2025/06/07"
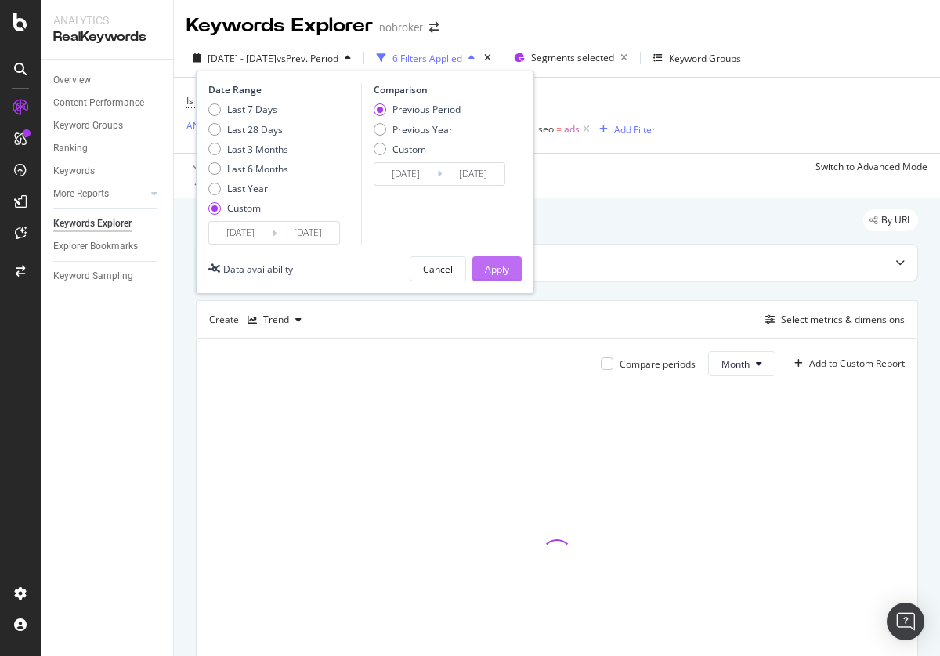
click at [497, 269] on div "Apply" at bounding box center [497, 268] width 24 height 13
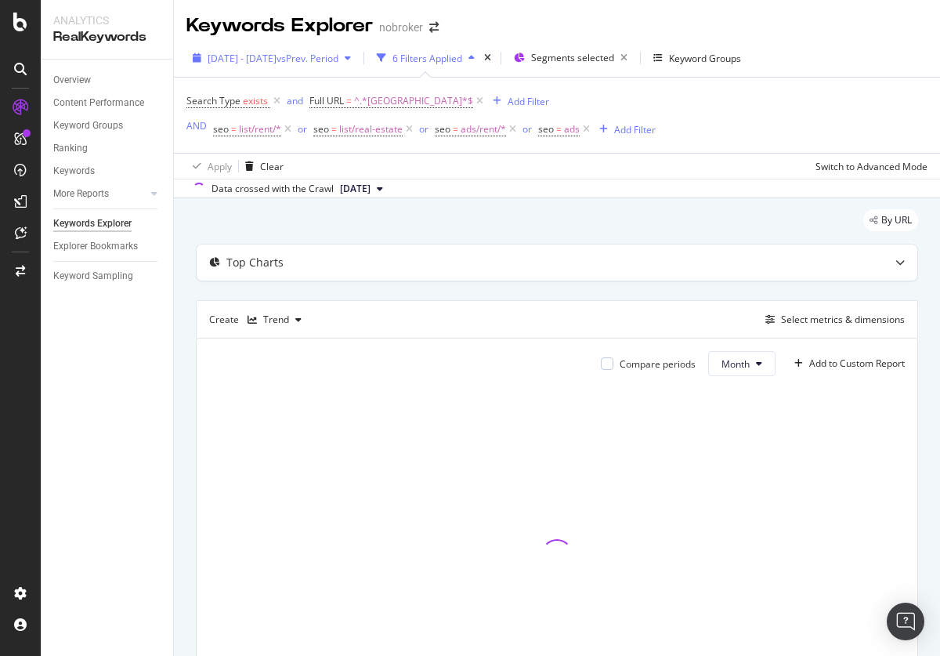
click at [277, 58] on span "[DATE] - [DATE]" at bounding box center [242, 58] width 69 height 13
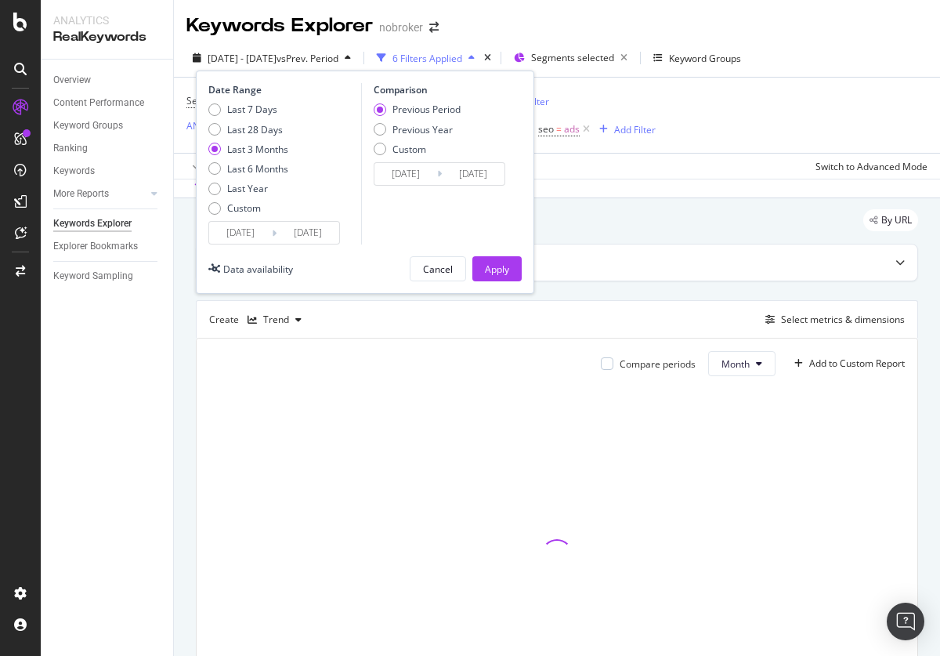
click at [497, 269] on div "Apply" at bounding box center [497, 268] width 24 height 13
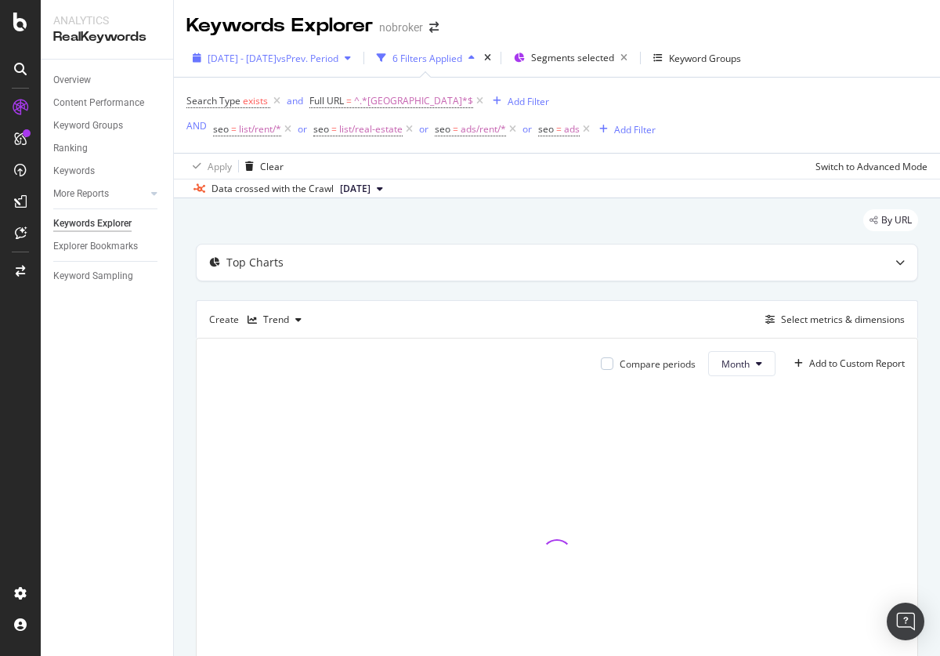
click at [277, 58] on span "[DATE] - [DATE]" at bounding box center [242, 58] width 69 height 13
